Goal: Communication & Community: Answer question/provide support

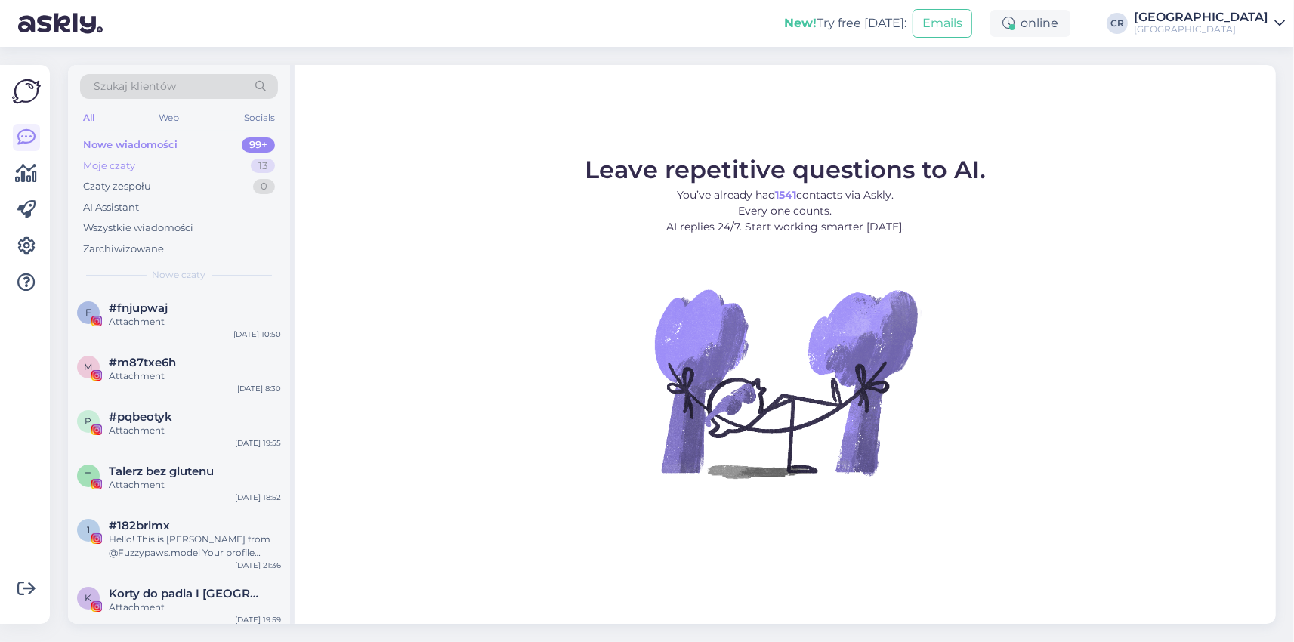
click at [172, 160] on div "Moje czaty 13" at bounding box center [179, 166] width 198 height 21
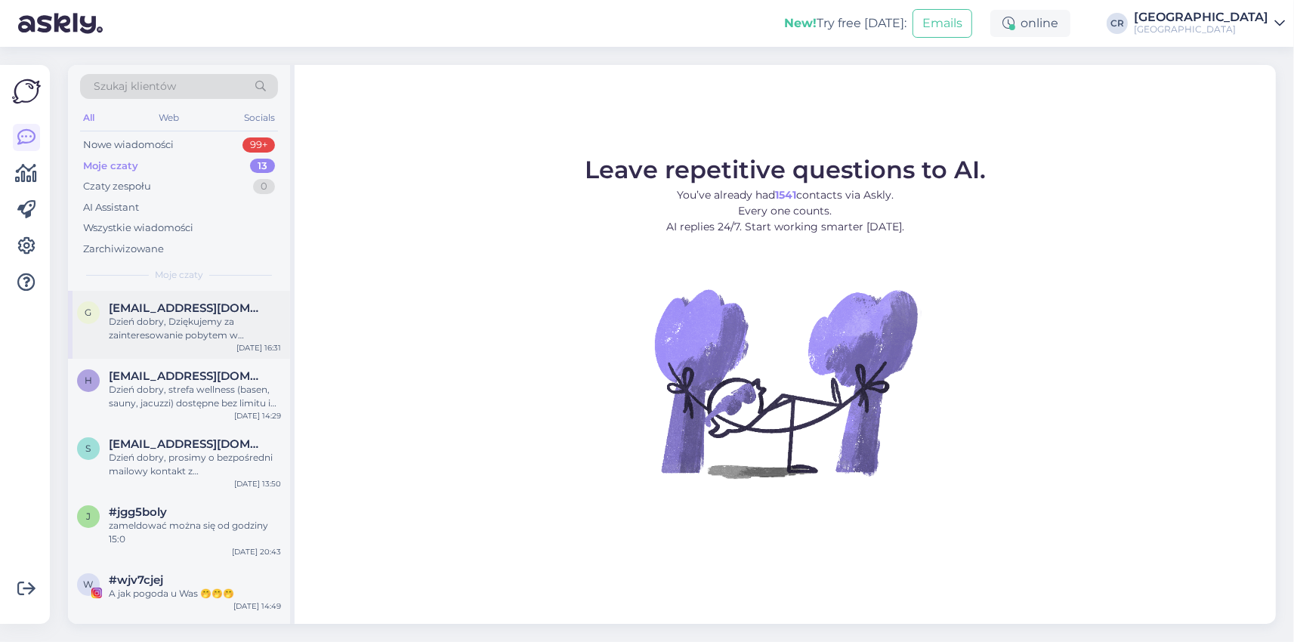
click at [154, 326] on div "Dzień dobry, Dziękujemy za zainteresowanie pobytem w [GEOGRAPHIC_DATA]. W podan…" at bounding box center [195, 328] width 172 height 27
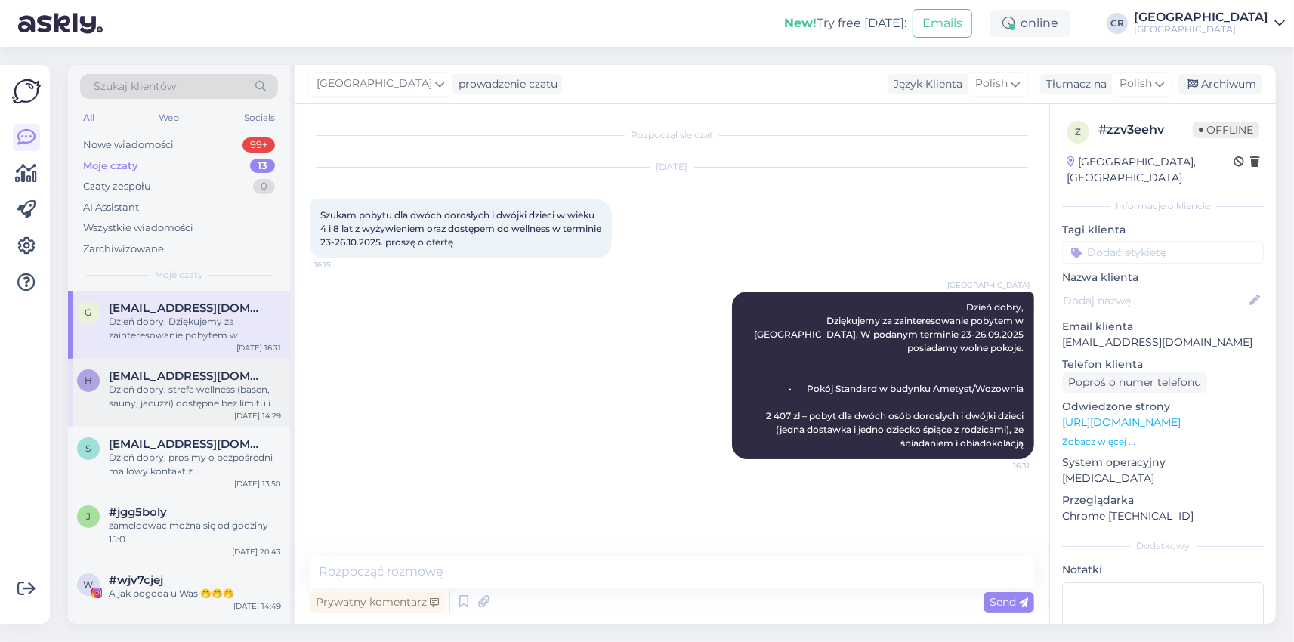
click at [165, 388] on div "Dzień dobry, strefa wellness (basen, sauny, jacuzzi) dostępne bez limitu i bezp…" at bounding box center [195, 396] width 172 height 27
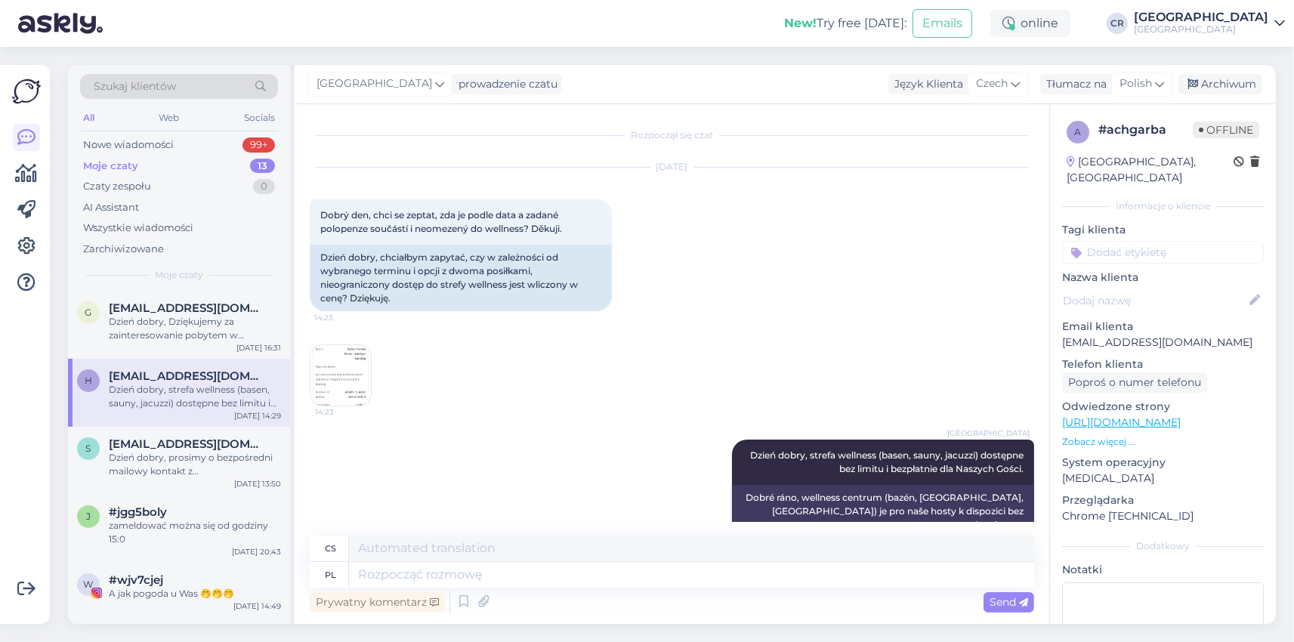
scroll to position [18, 0]
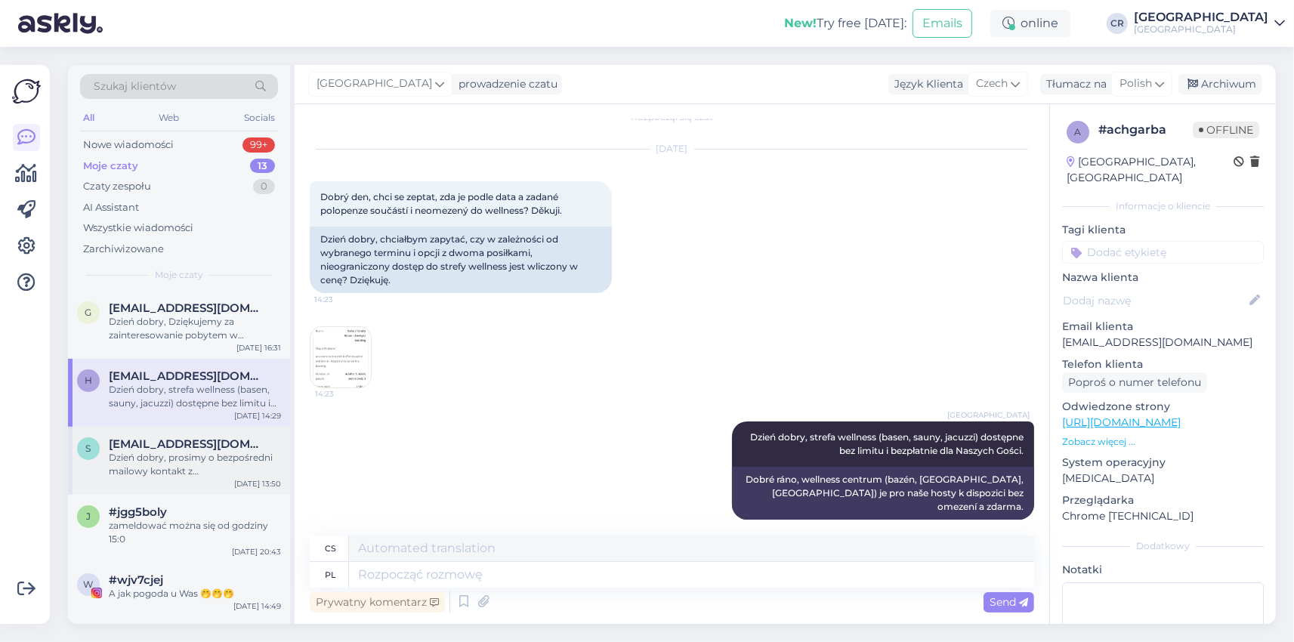
click at [140, 462] on div "Dzień dobry, prosimy o bezpośredni mailowy kontakt z [EMAIL_ADDRESS][DOMAIN_NAM…" at bounding box center [195, 464] width 172 height 27
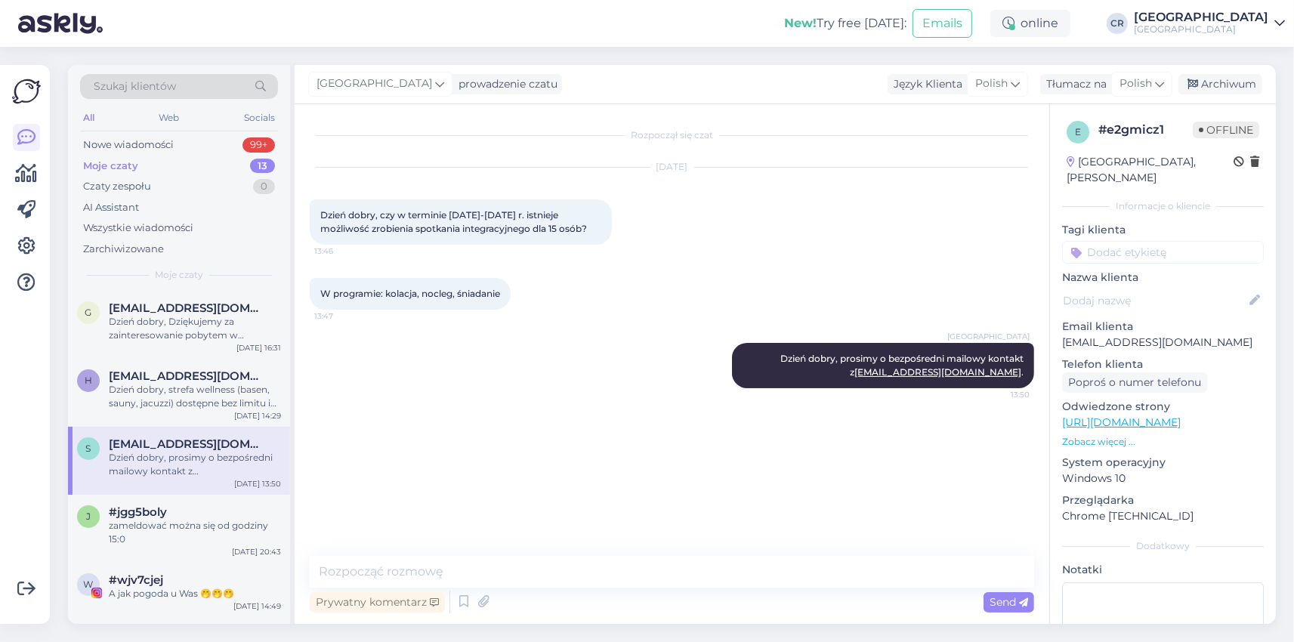
click at [138, 489] on div "s [EMAIL_ADDRESS][DOMAIN_NAME] Dzień dobry, prosimy o bezpośredni mailowy konta…" at bounding box center [179, 461] width 222 height 68
click at [187, 149] on div "Nowe wiadomości 99+" at bounding box center [179, 145] width 198 height 21
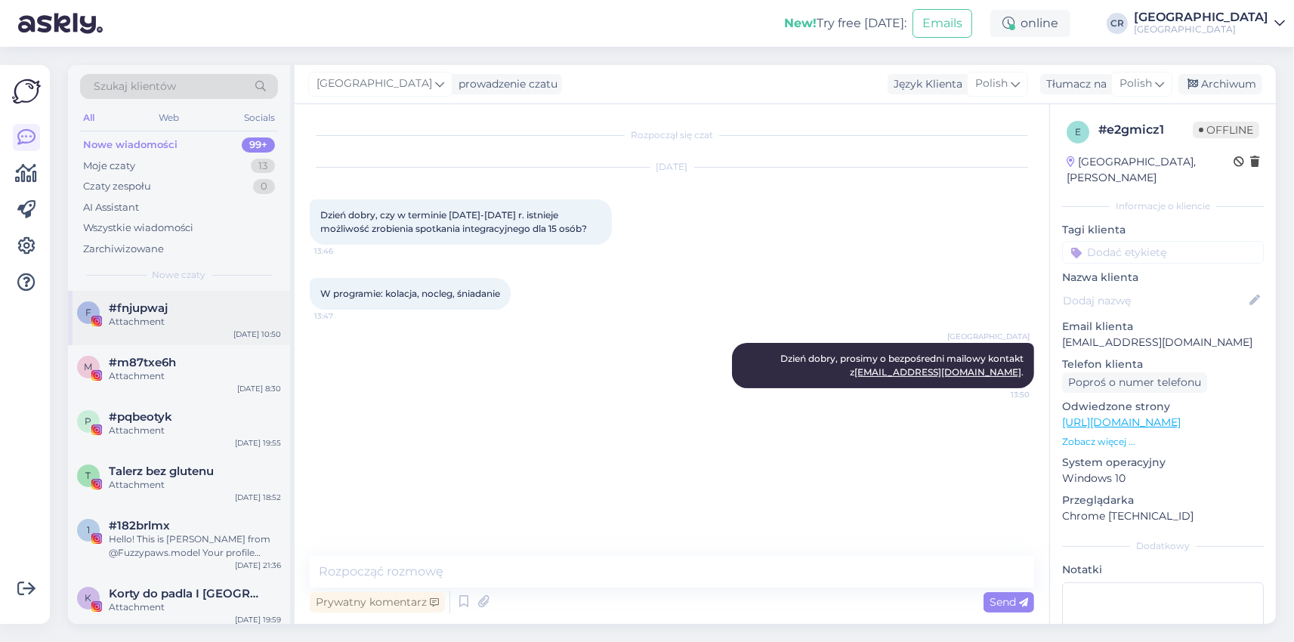
click at [189, 320] on div "Attachment" at bounding box center [195, 322] width 172 height 14
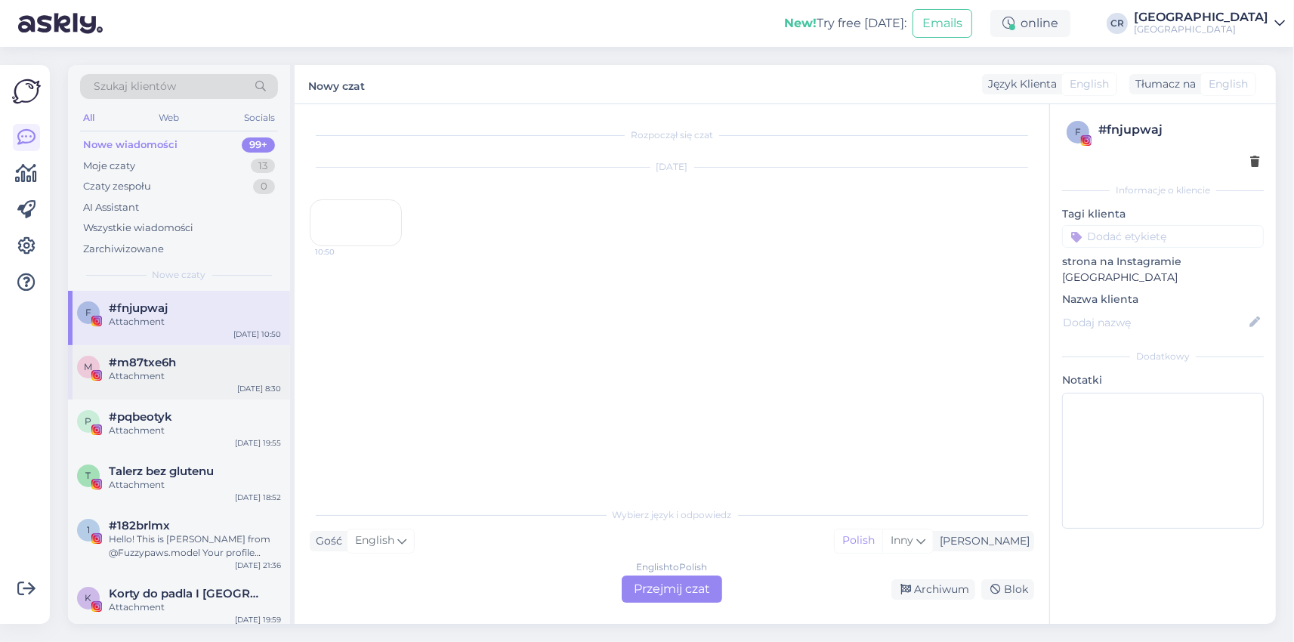
click at [189, 361] on div "#m87txe6h" at bounding box center [195, 363] width 172 height 14
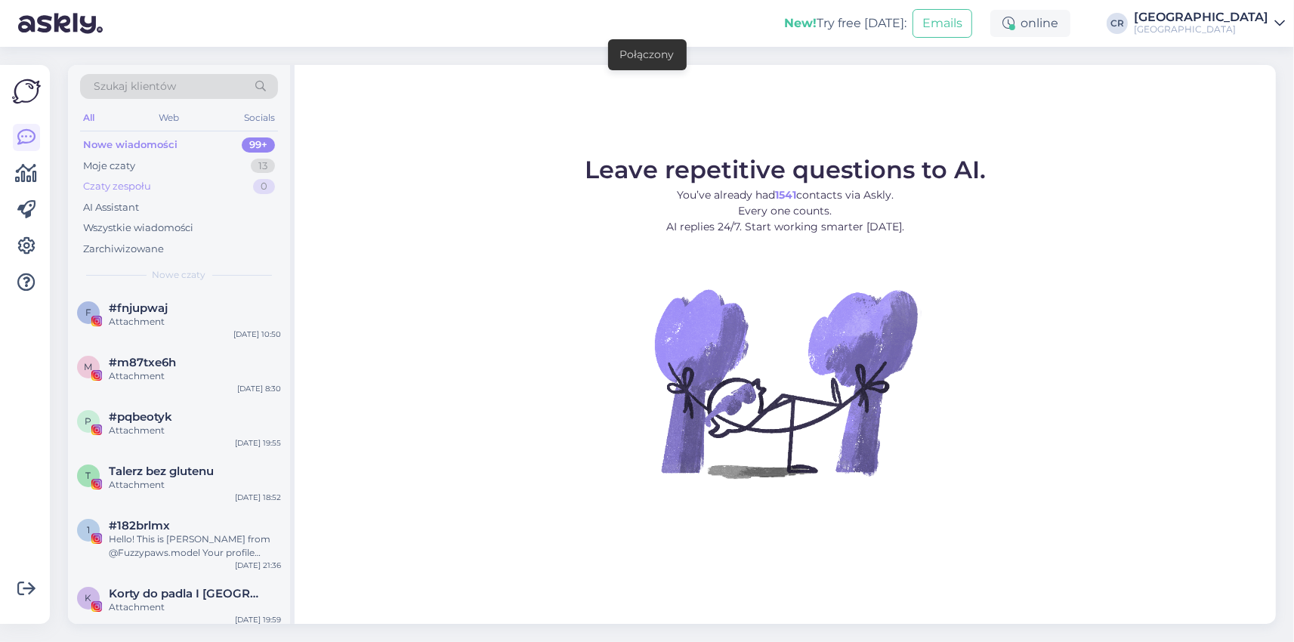
click at [176, 177] on div "Czaty zespołu 0" at bounding box center [179, 186] width 198 height 21
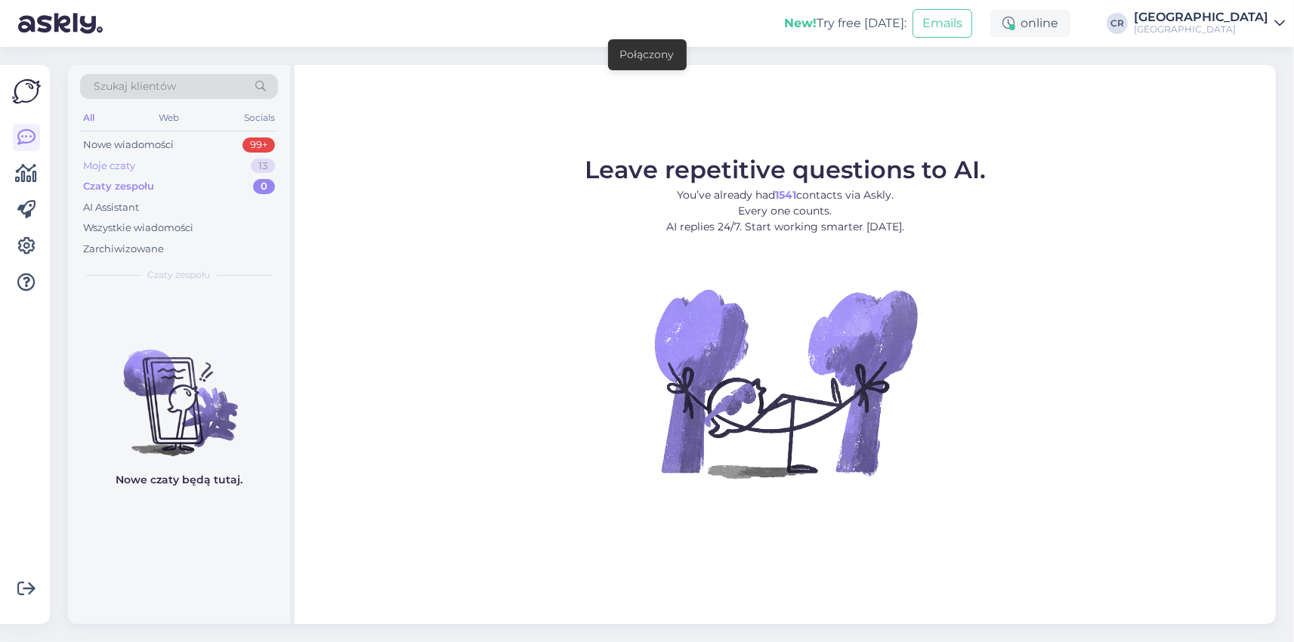
click at [176, 165] on div "Moje czaty 13" at bounding box center [179, 166] width 198 height 21
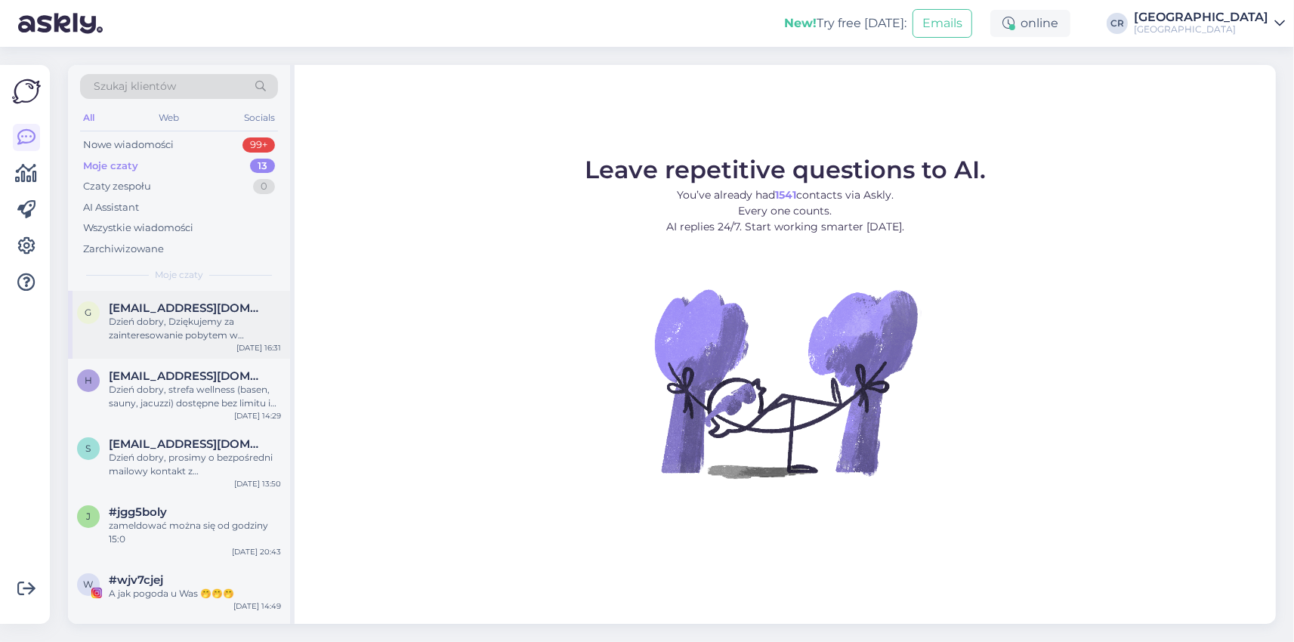
click at [164, 306] on span "[EMAIL_ADDRESS][DOMAIN_NAME]" at bounding box center [187, 309] width 157 height 14
